Goal: Book appointment/travel/reservation

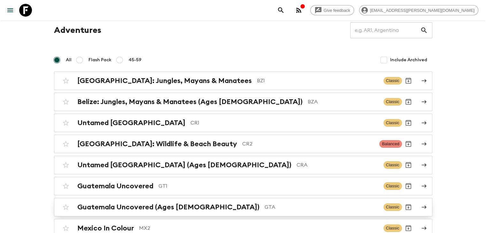
scroll to position [32, 0]
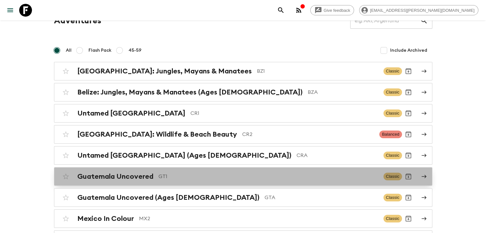
click at [135, 176] on h2 "Guatemala Uncovered" at bounding box center [115, 177] width 76 height 8
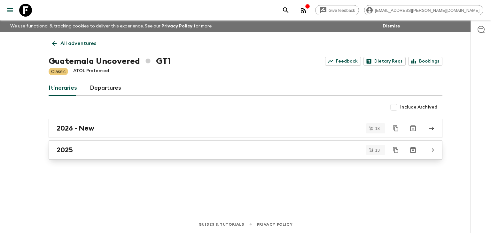
click at [66, 151] on h2 "2025" at bounding box center [65, 150] width 16 height 8
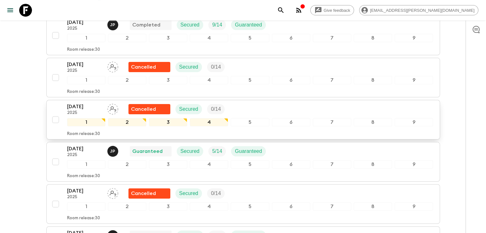
scroll to position [160, 0]
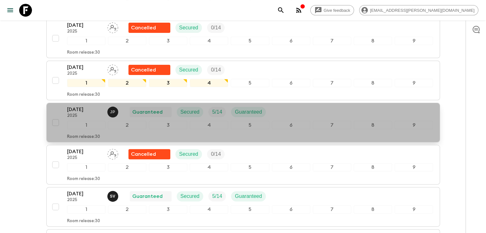
click at [78, 108] on p "[DATE]" at bounding box center [84, 110] width 35 height 8
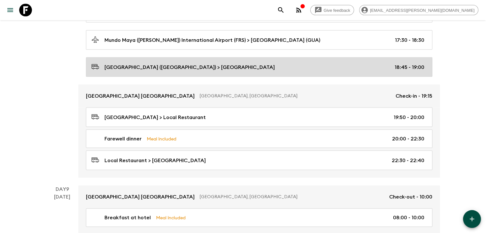
scroll to position [1399, 0]
